Goal: Navigation & Orientation: Go to known website

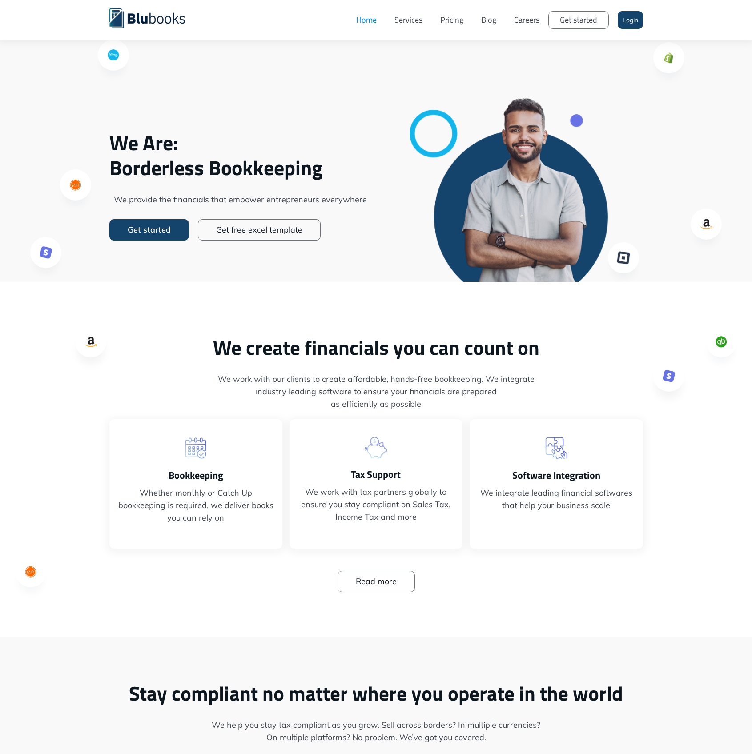
click at [630, 22] on link "Login" at bounding box center [630, 20] width 25 height 18
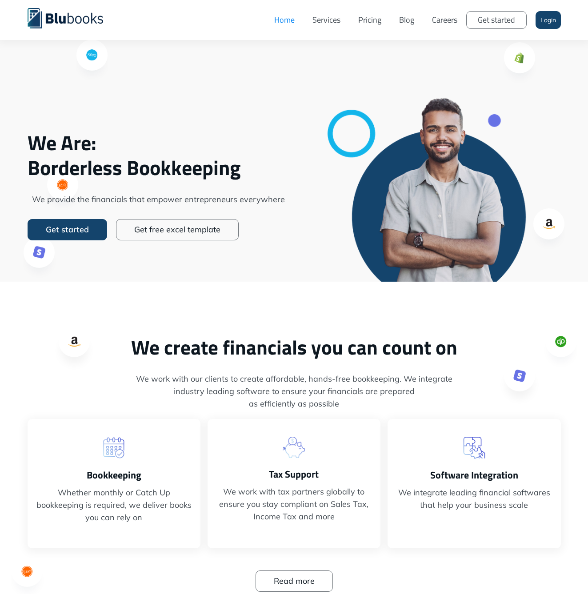
click at [549, 21] on link "Login" at bounding box center [548, 20] width 25 height 18
click at [271, 24] on link "Home" at bounding box center [284, 20] width 38 height 27
click at [278, 22] on link "Home" at bounding box center [284, 20] width 38 height 27
